Goal: Transaction & Acquisition: Purchase product/service

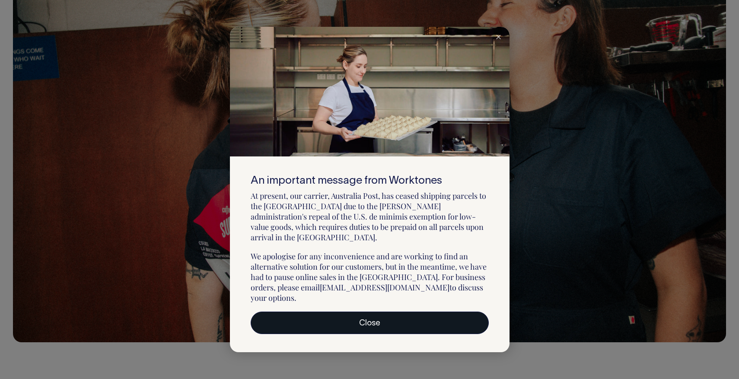
click at [364, 312] on link "Close" at bounding box center [370, 323] width 238 height 22
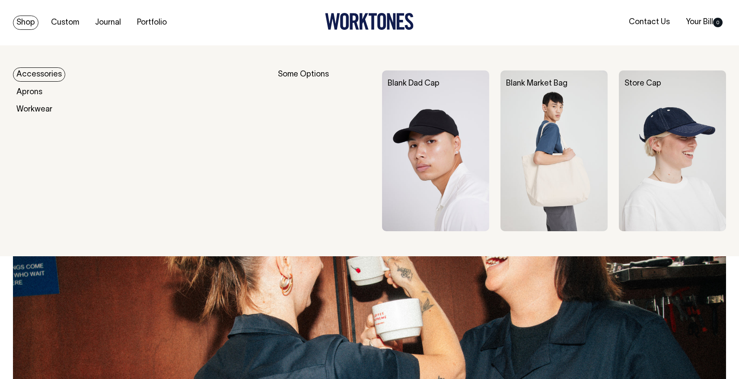
click at [25, 19] on link "Shop" at bounding box center [26, 23] width 26 height 14
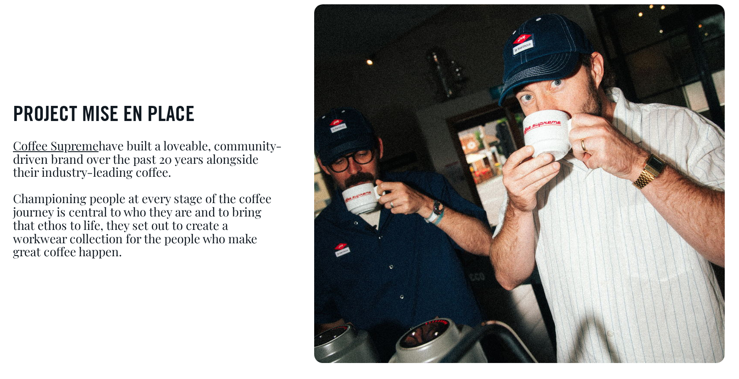
scroll to position [597, 0]
click at [70, 147] on link "Coffee Supreme" at bounding box center [56, 146] width 86 height 16
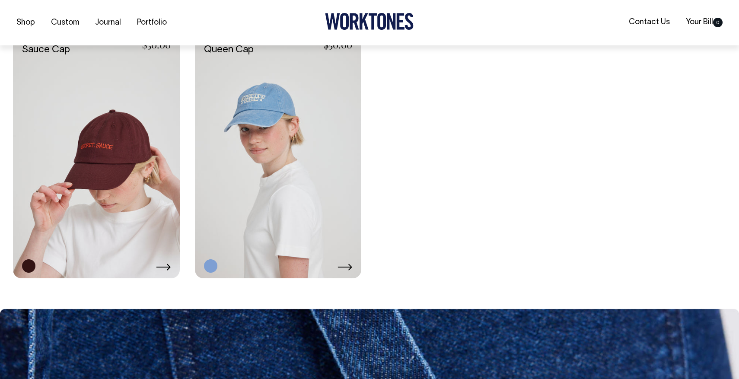
scroll to position [1818, 0]
